Goal: Task Accomplishment & Management: Complete application form

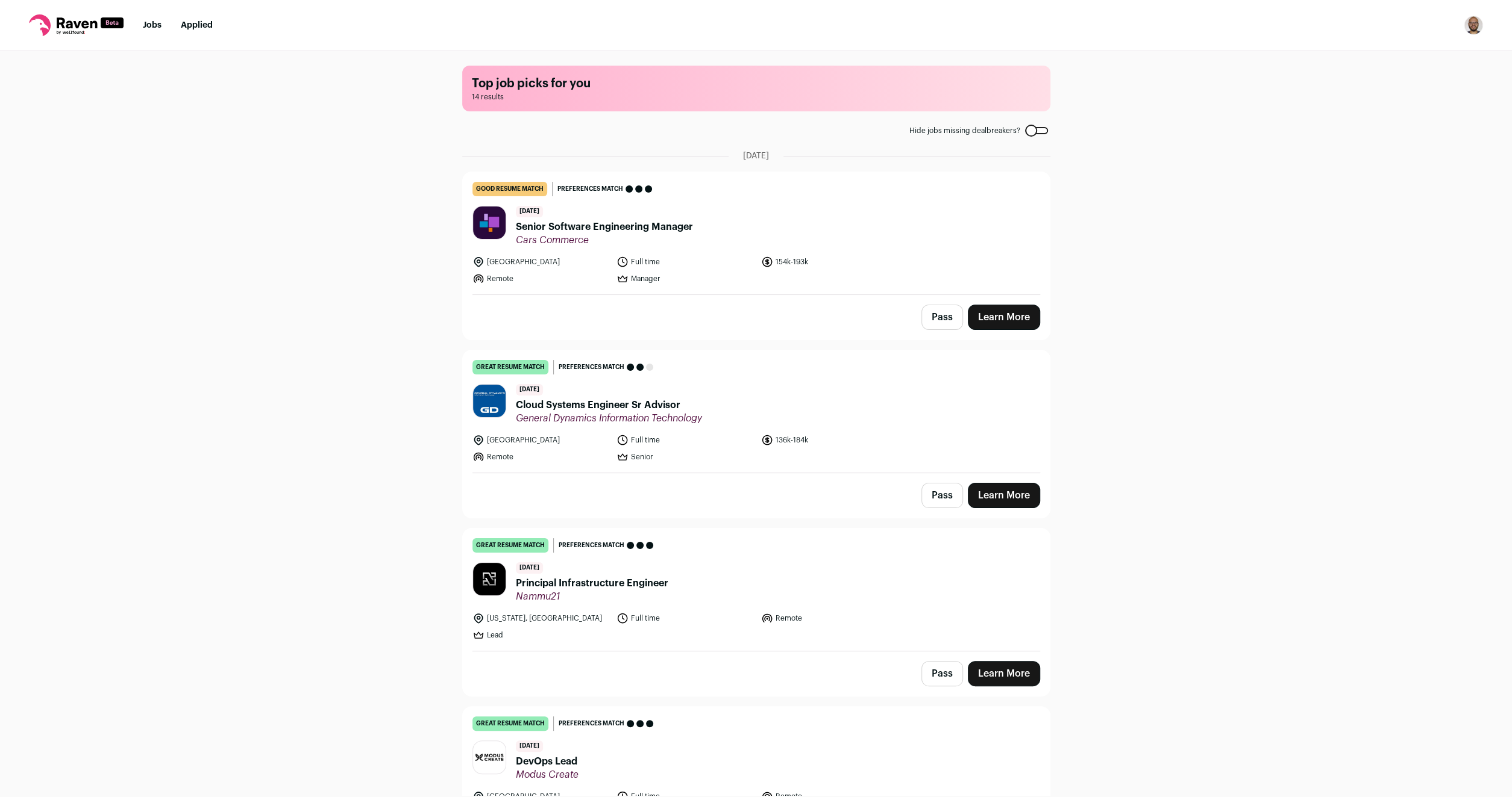
click at [156, 26] on link "Jobs" at bounding box center [152, 25] width 19 height 8
click at [76, 22] on icon at bounding box center [77, 22] width 41 height 11
click at [151, 25] on link "Jobs" at bounding box center [152, 25] width 19 height 8
click at [76, 19] on icon at bounding box center [76, 25] width 95 height 22
click at [37, 19] on icon at bounding box center [76, 25] width 95 height 22
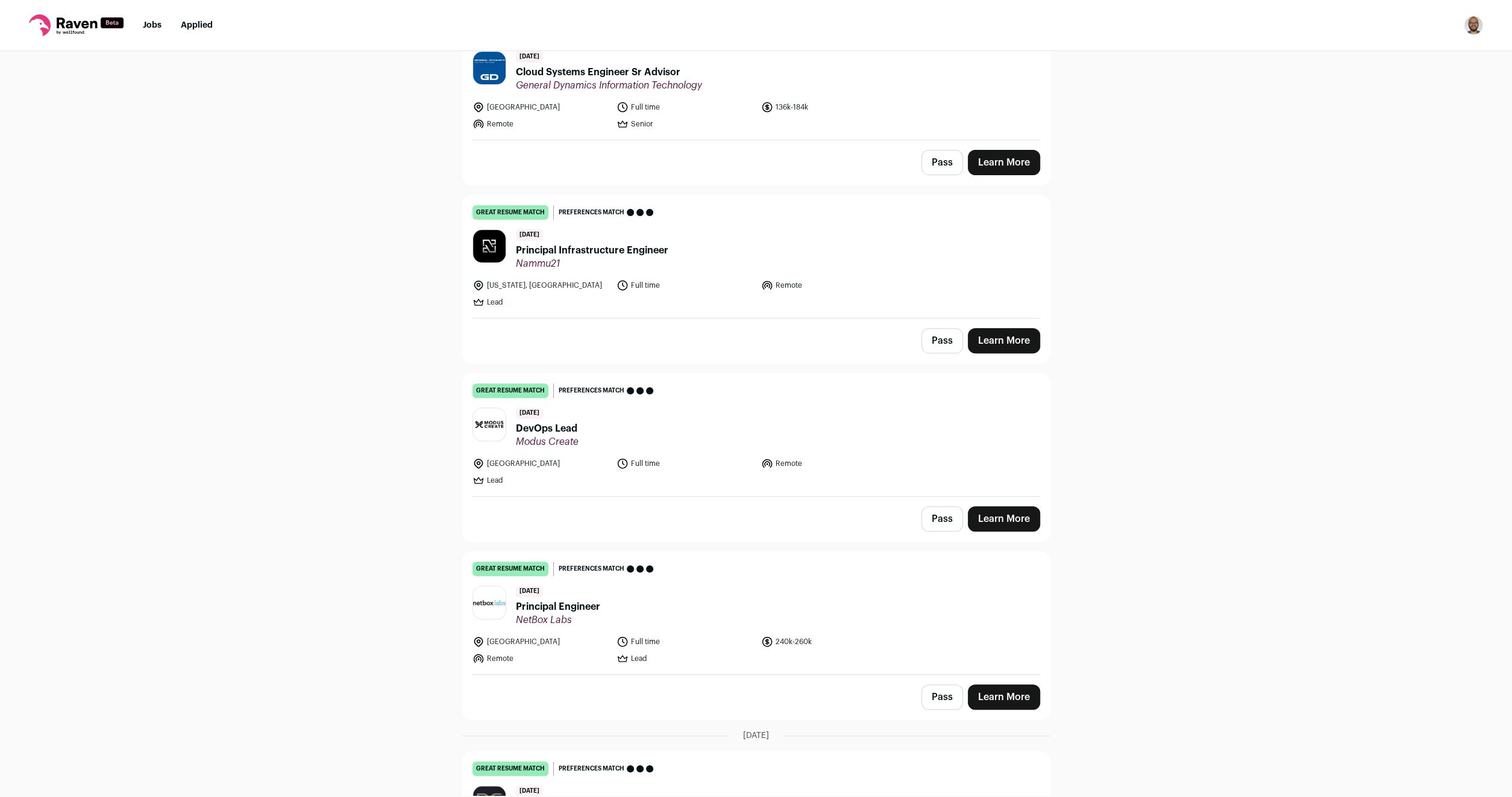
scroll to position [386, 0]
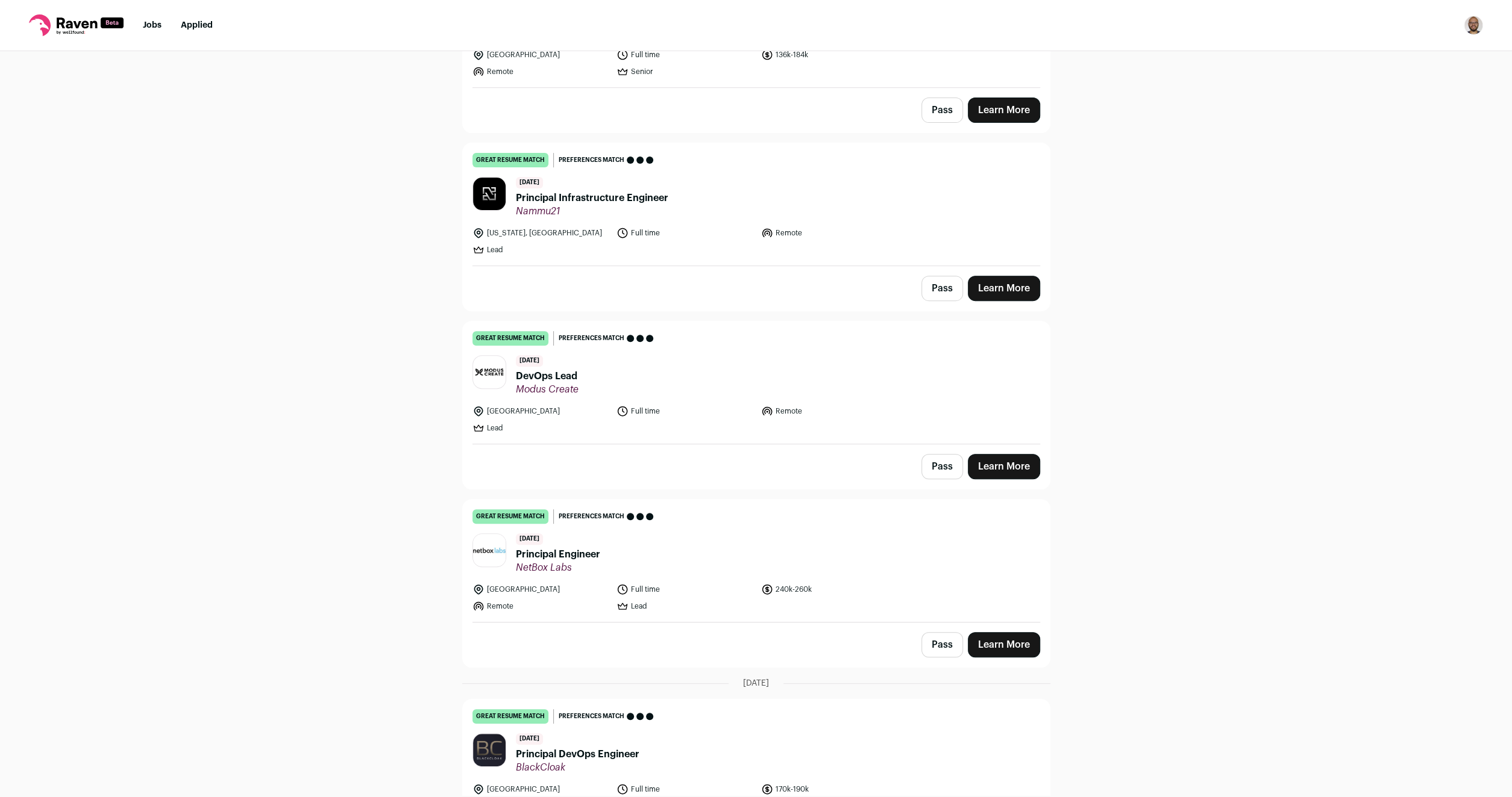
click at [591, 194] on span "Principal Infrastructure Engineer" at bounding box center [592, 198] width 152 height 14
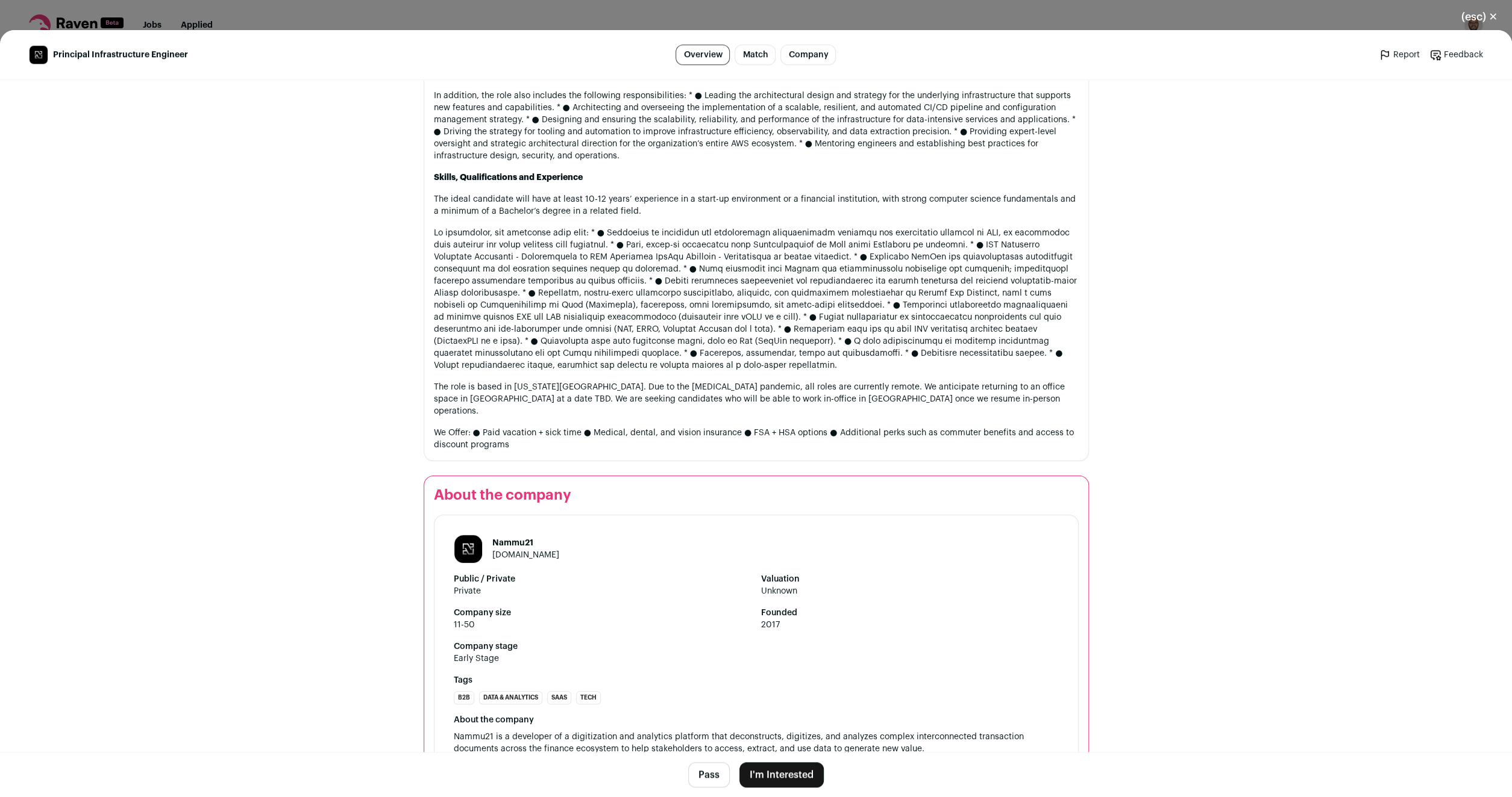
scroll to position [708, 0]
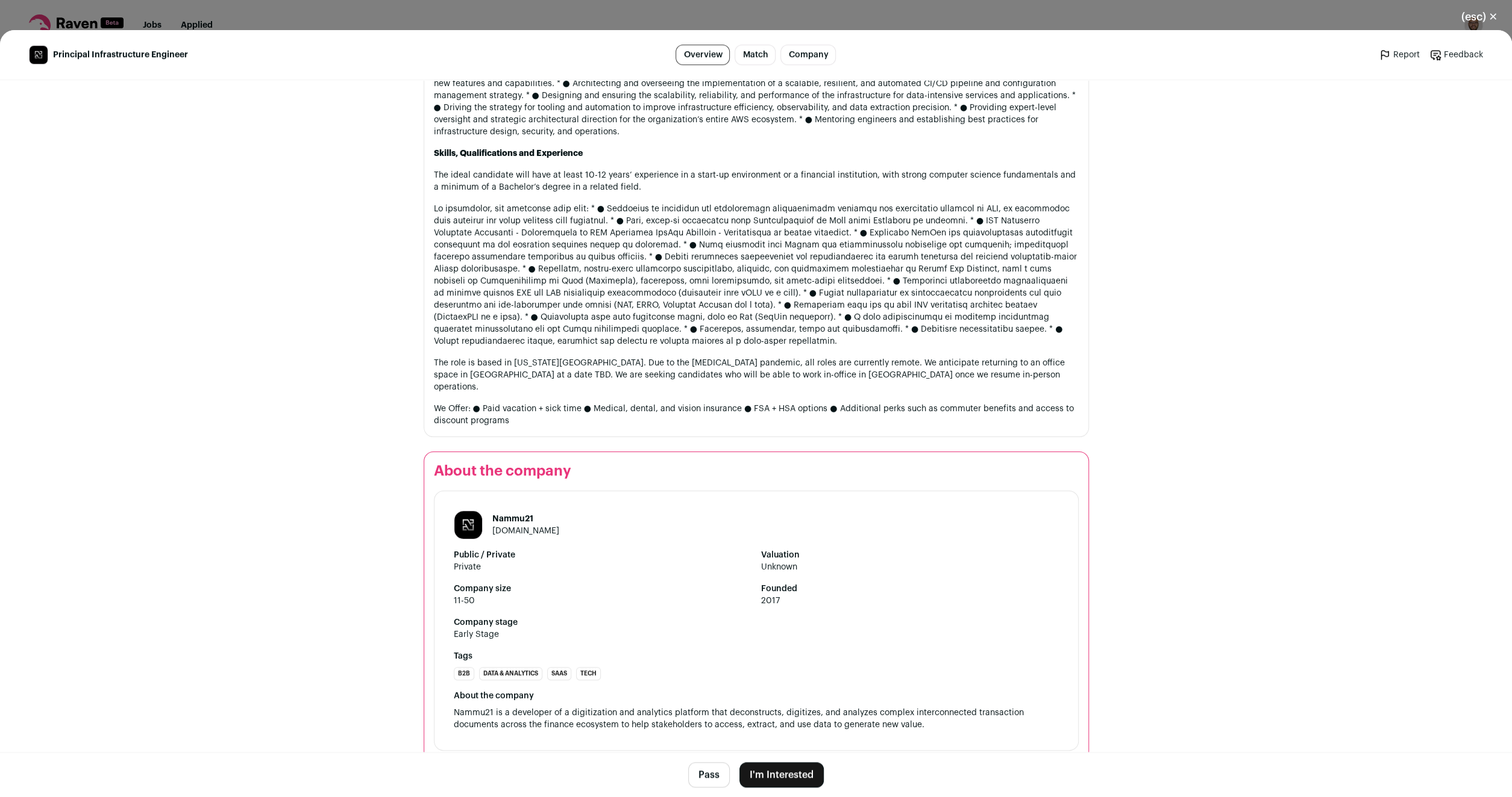
click at [1493, 17] on button "(esc) ✕" at bounding box center [1479, 17] width 65 height 26
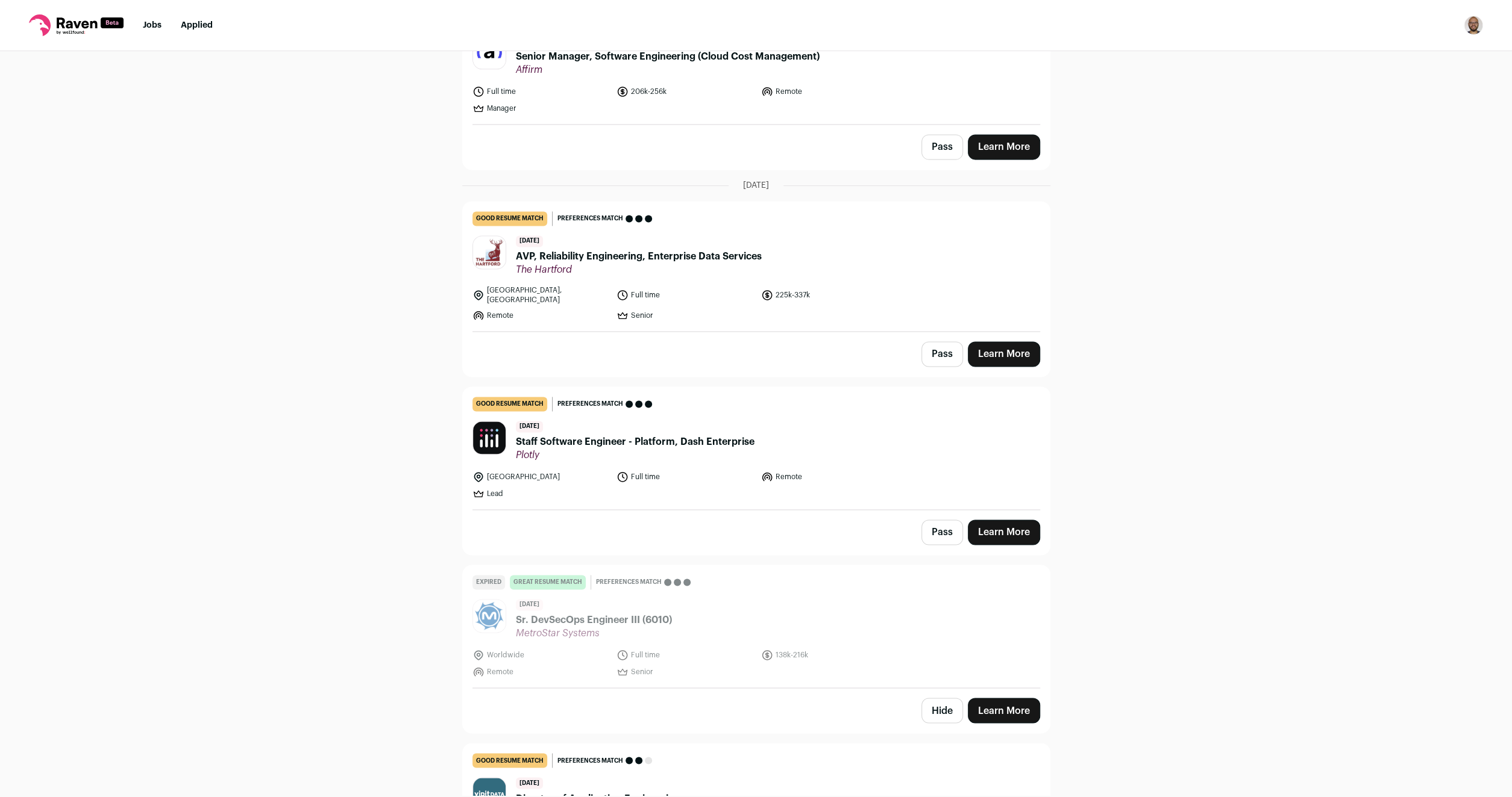
scroll to position [1618, 0]
click at [677, 254] on span "AVP, Reliability Engineering, Enterprise Data Services" at bounding box center [639, 256] width 246 height 14
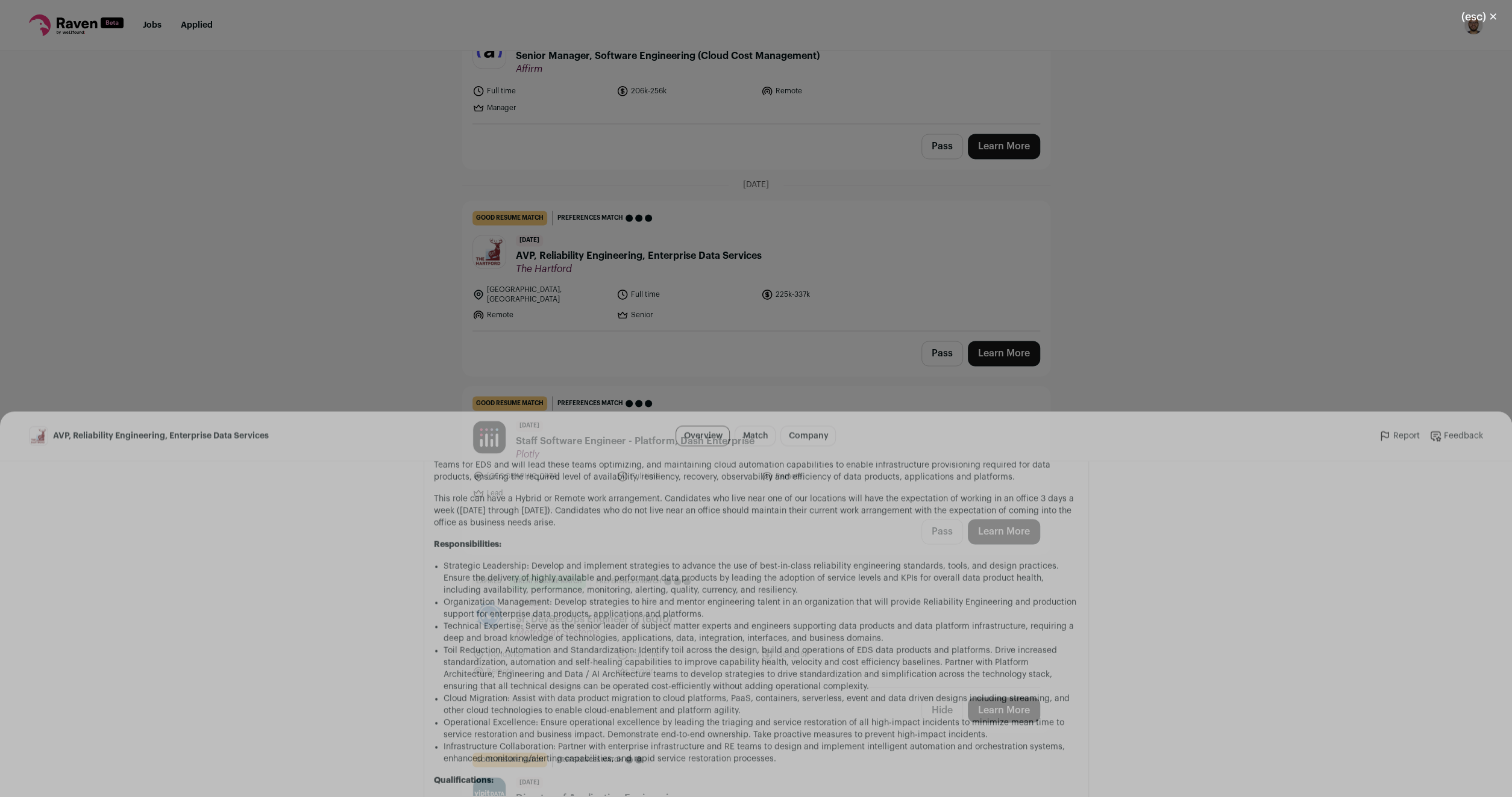
scroll to position [694, 0]
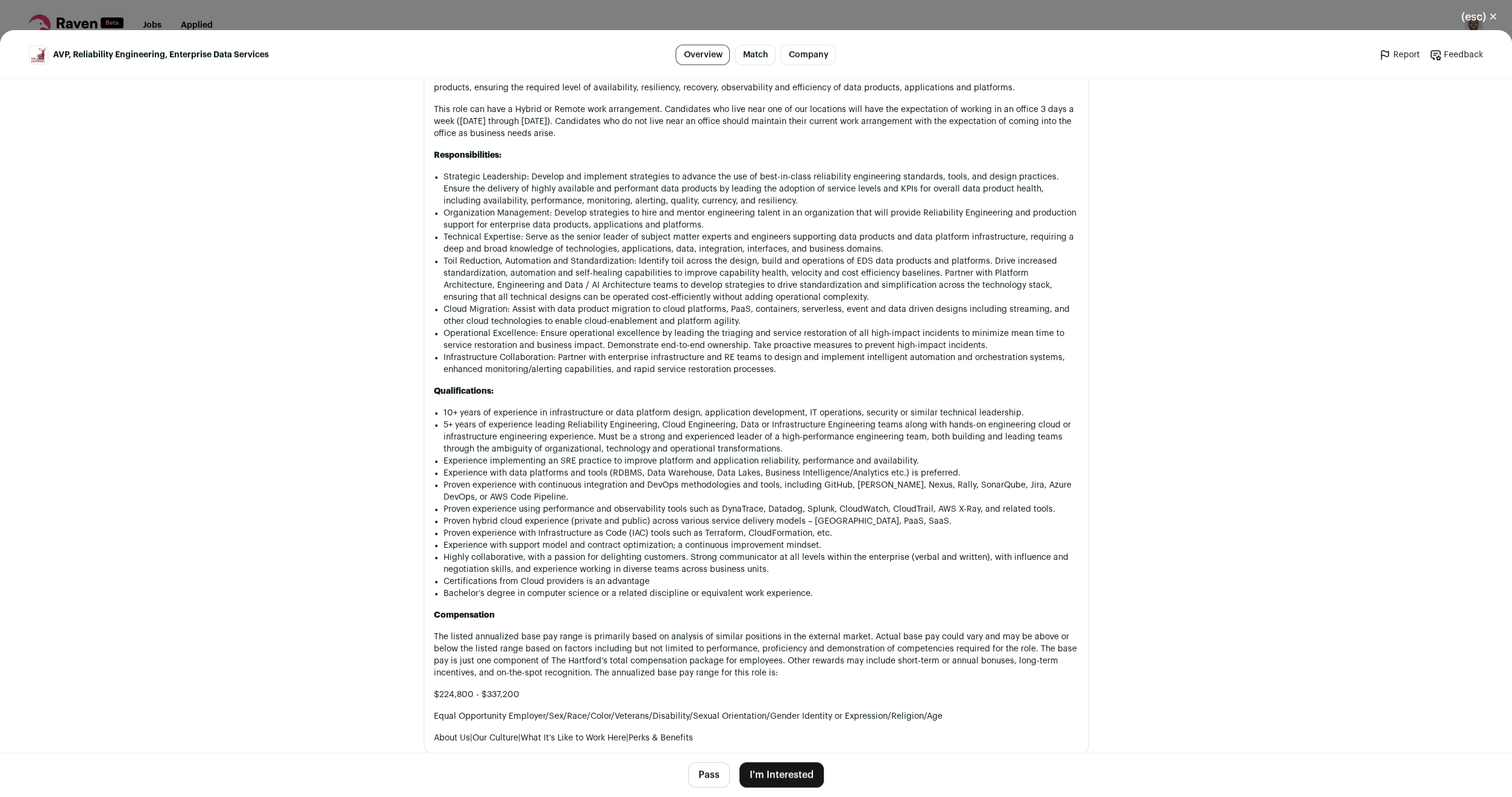
click at [1490, 13] on button "(esc) ✕" at bounding box center [1479, 17] width 65 height 26
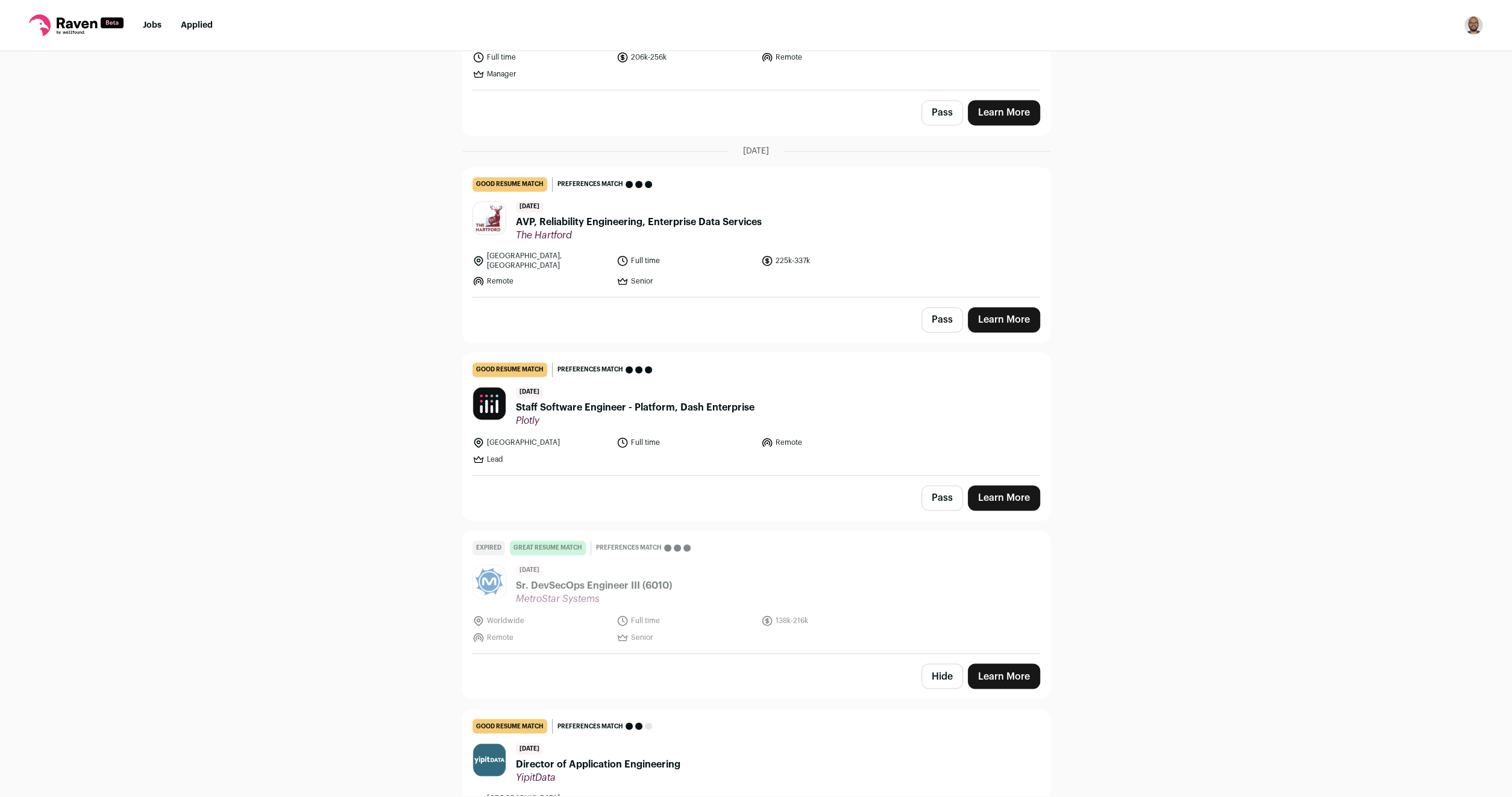
scroll to position [1696, 0]
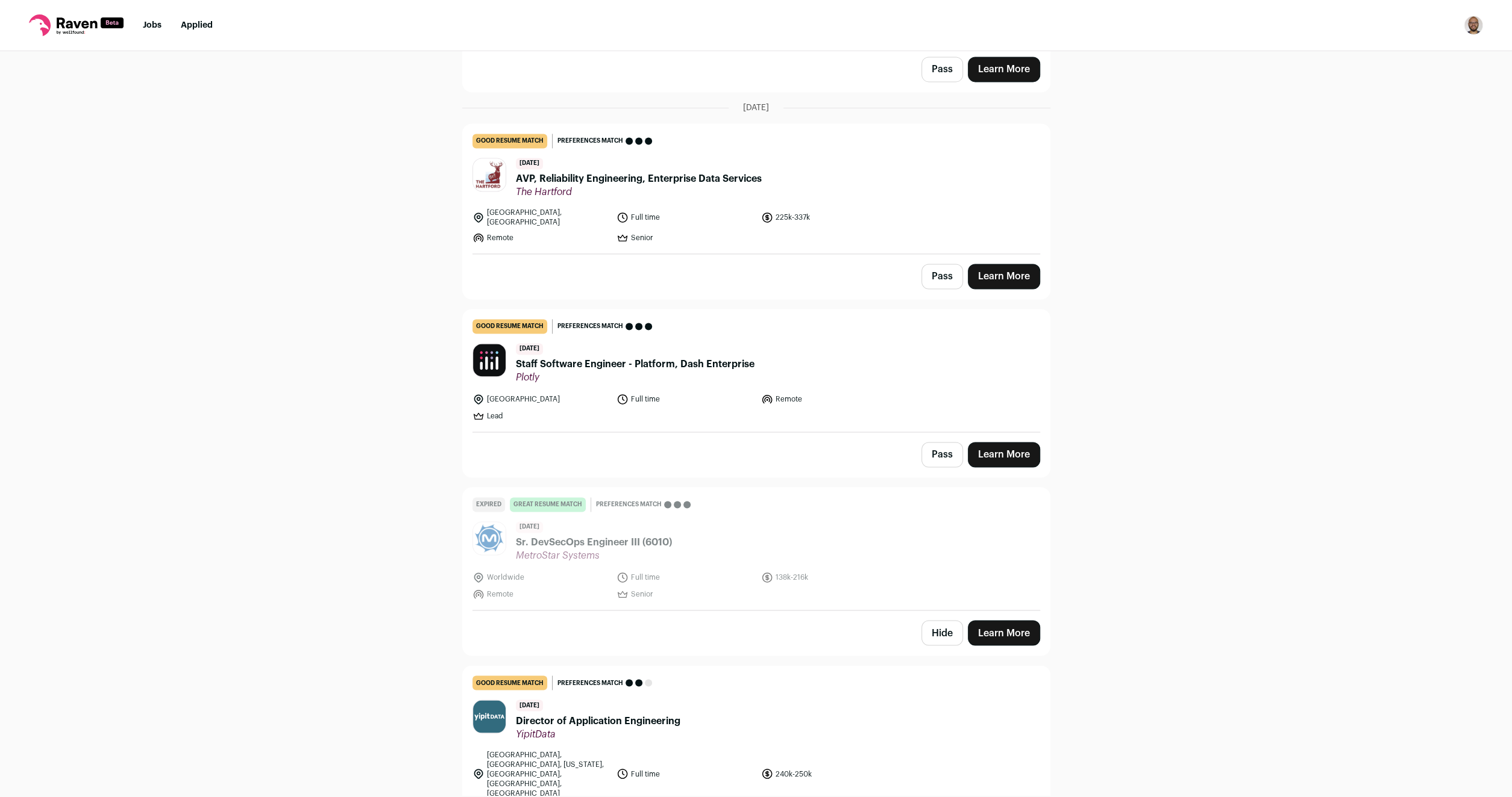
click at [737, 174] on span "AVP, Reliability Engineering, Enterprise Data Services" at bounding box center [639, 179] width 246 height 14
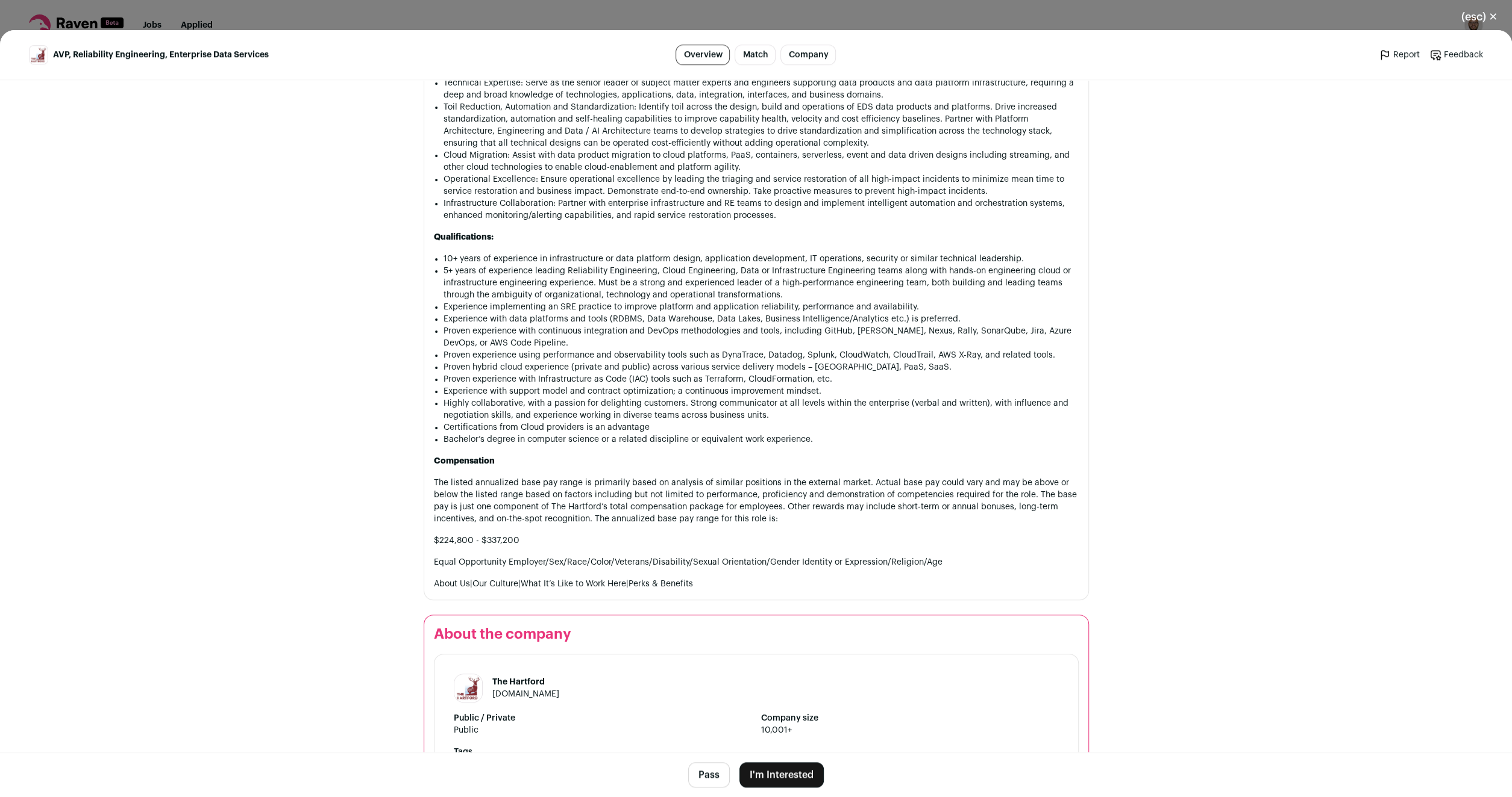
scroll to position [925, 0]
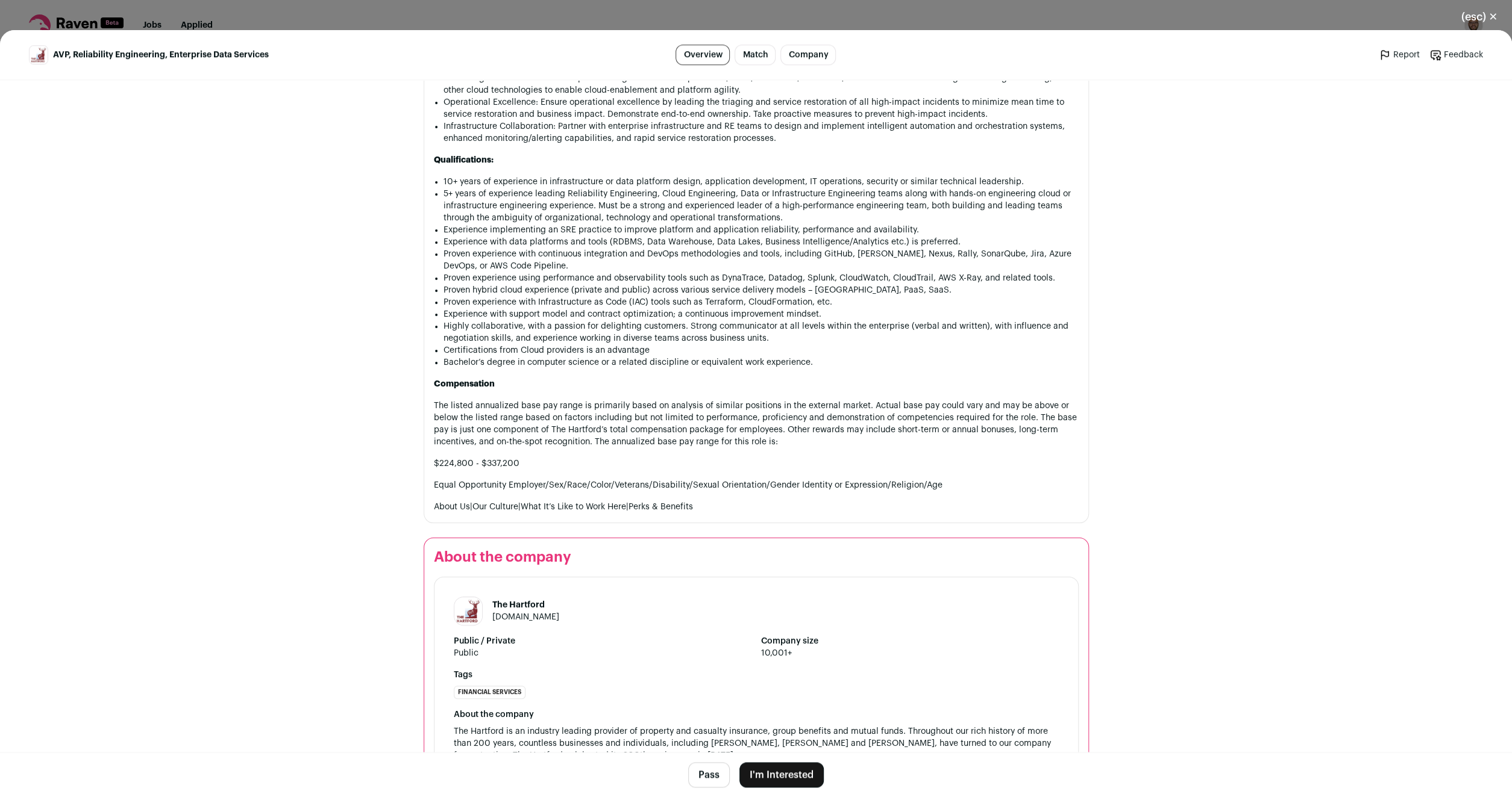
click at [755, 776] on button "I'm Interested" at bounding box center [781, 775] width 84 height 25
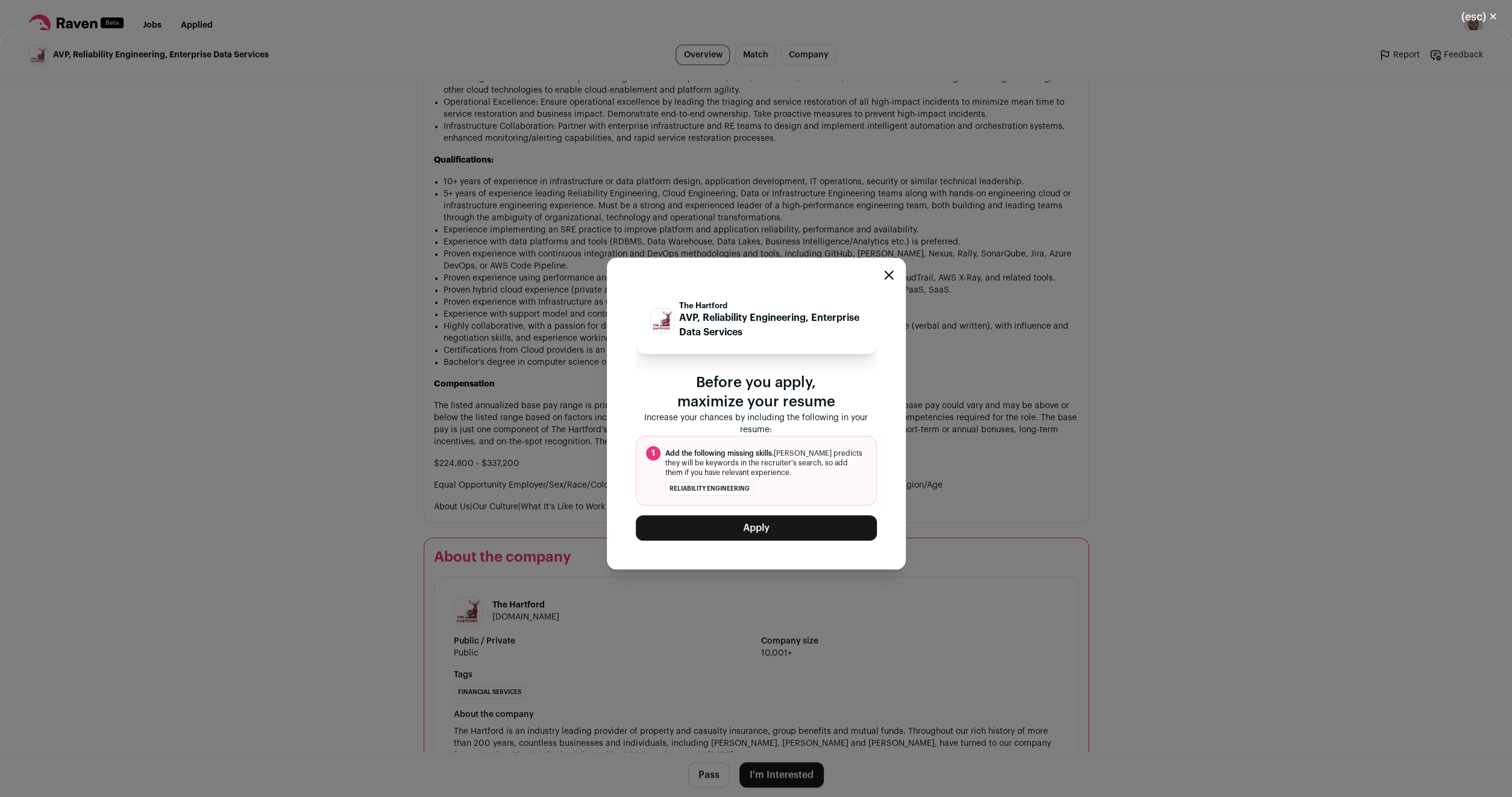
click at [779, 535] on button "Apply" at bounding box center [756, 528] width 241 height 25
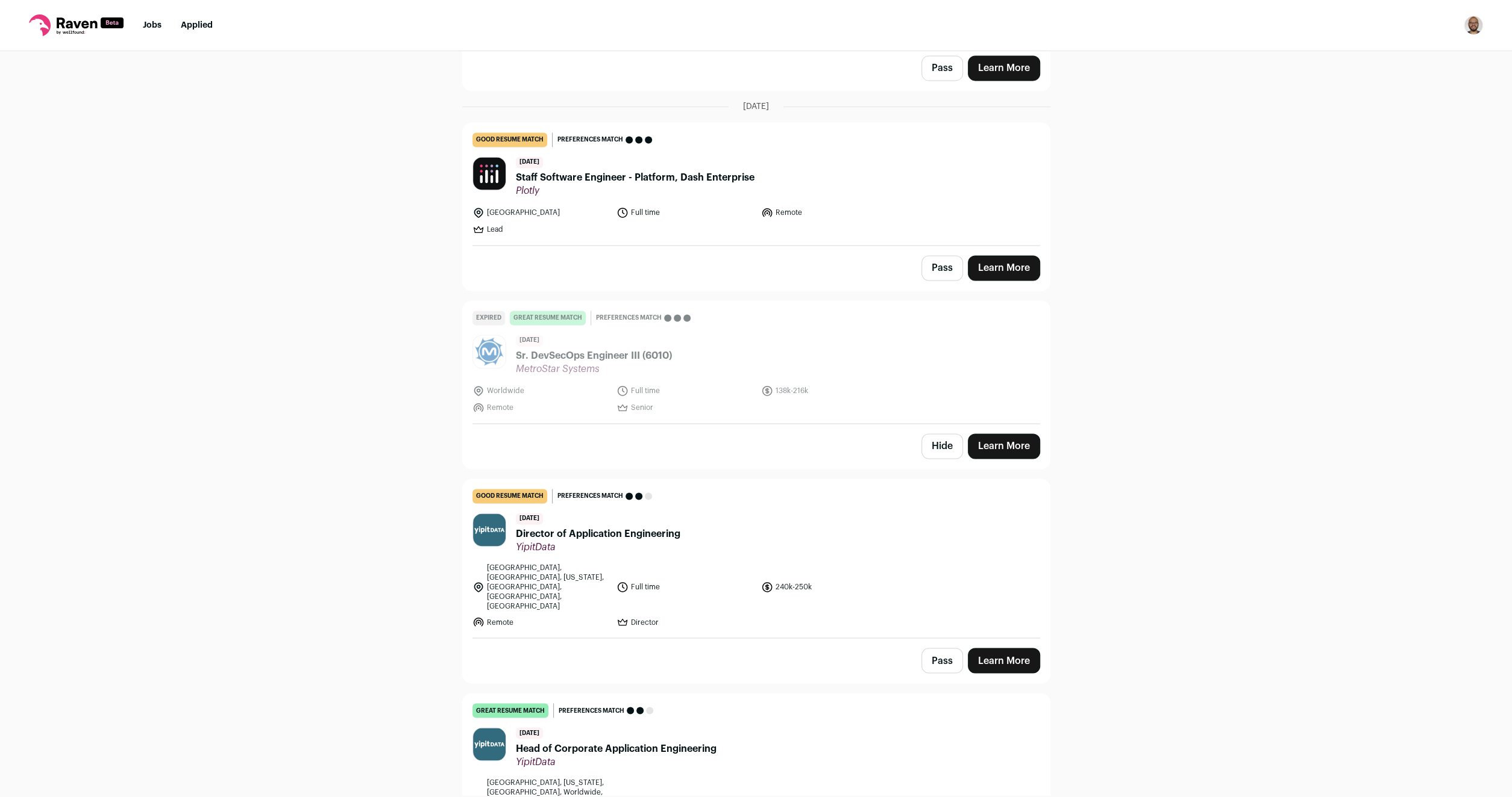
scroll to position [1741, 0]
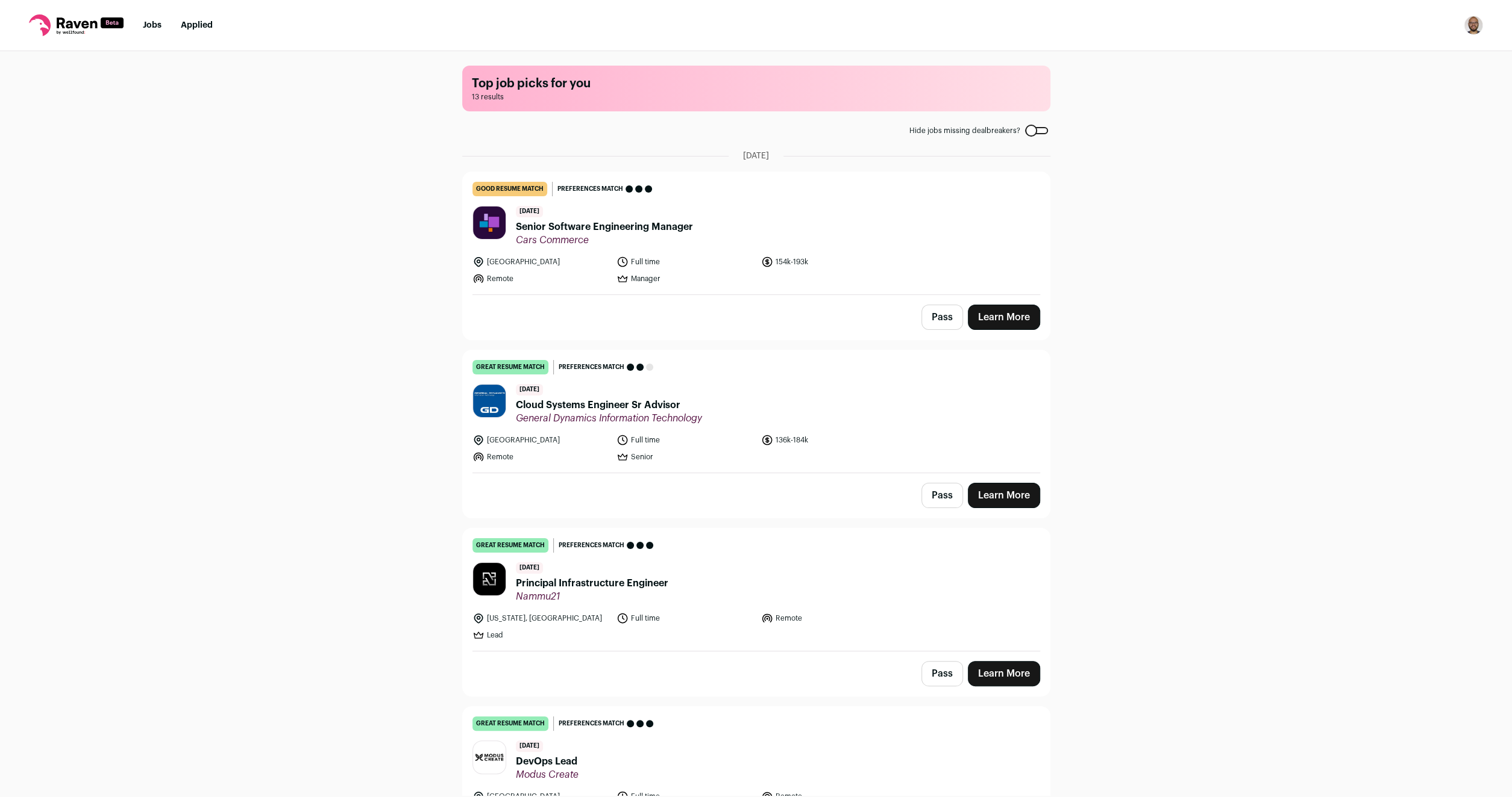
click at [158, 22] on link "Jobs" at bounding box center [152, 25] width 19 height 8
click at [70, 19] on icon at bounding box center [76, 25] width 95 height 22
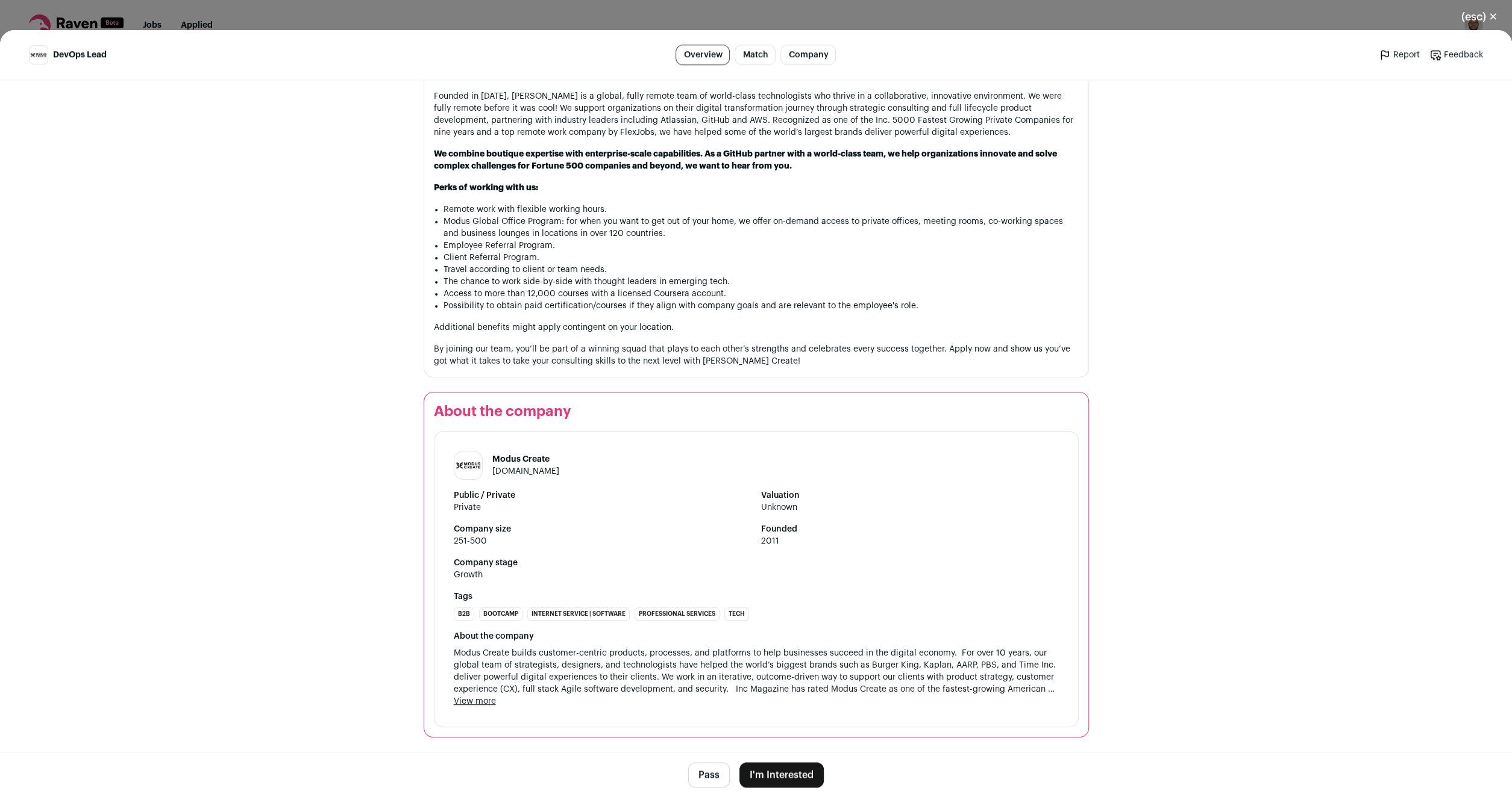
scroll to position [1343, 0]
